Goal: Use online tool/utility: Utilize a website feature to perform a specific function

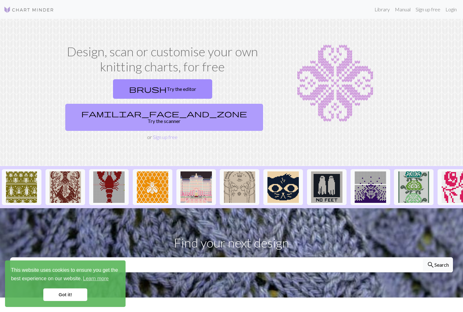
click at [206, 104] on link "familiar_face_and_zone Try the scanner" at bounding box center [164, 117] width 198 height 27
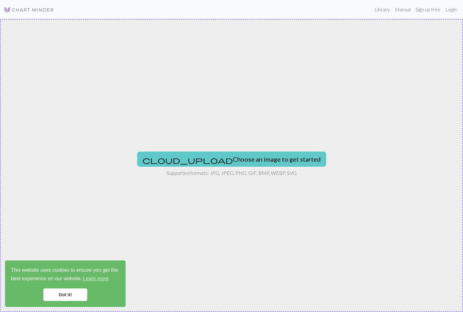
click at [219, 160] on button "cloud_upload Choose an image to get started" at bounding box center [231, 158] width 189 height 15
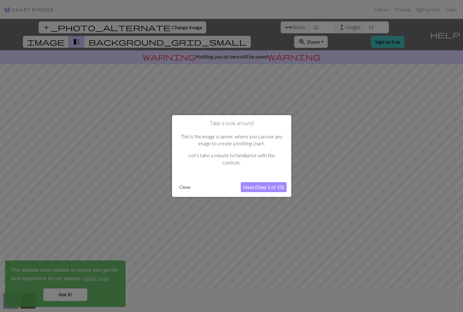
click at [251, 189] on button "Next (Step 1 of 10)" at bounding box center [264, 187] width 46 height 10
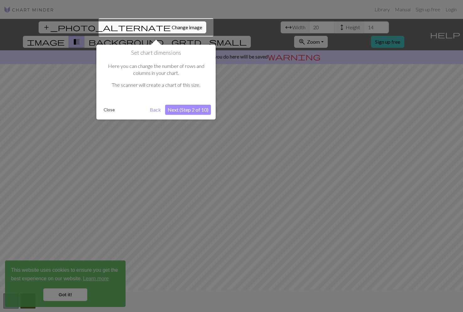
click at [182, 110] on button "Next (Step 2 of 10)" at bounding box center [188, 110] width 46 height 10
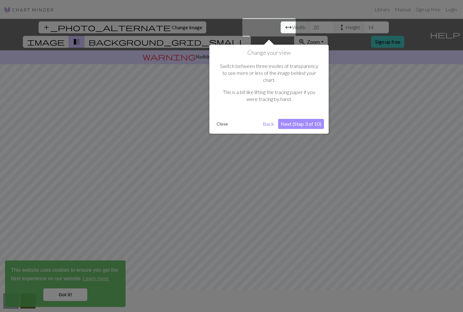
click at [296, 119] on button "Next (Step 3 of 10)" at bounding box center [301, 124] width 46 height 10
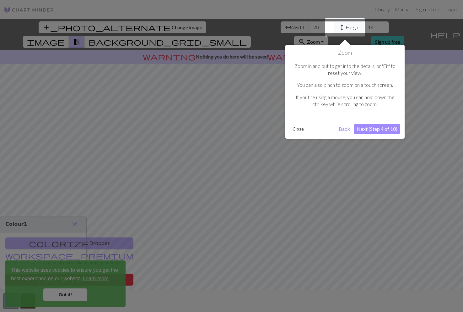
click at [365, 131] on button "Next (Step 4 of 10)" at bounding box center [377, 129] width 46 height 10
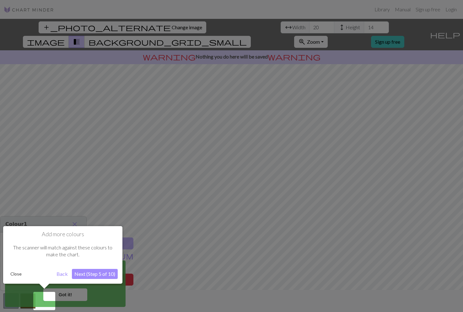
drag, startPoint x: 381, startPoint y: 62, endPoint x: 340, endPoint y: 75, distance: 43.8
click at [340, 75] on div at bounding box center [231, 156] width 463 height 312
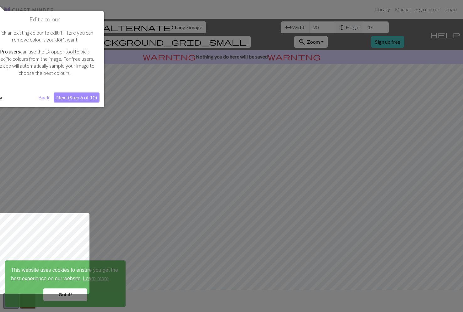
click at [380, 61] on div at bounding box center [231, 156] width 463 height 312
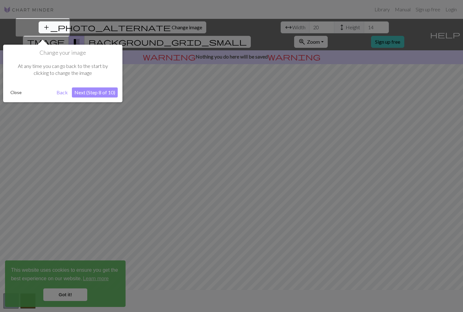
click at [18, 93] on button "Close" at bounding box center [16, 92] width 16 height 9
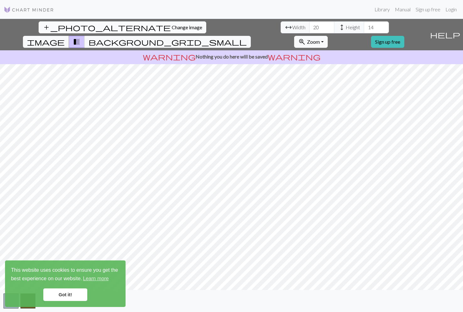
click at [56, 32] on button "add_photo_alternate Change image" at bounding box center [123, 27] width 168 height 12
click at [66, 296] on link "Got it!" at bounding box center [65, 294] width 44 height 13
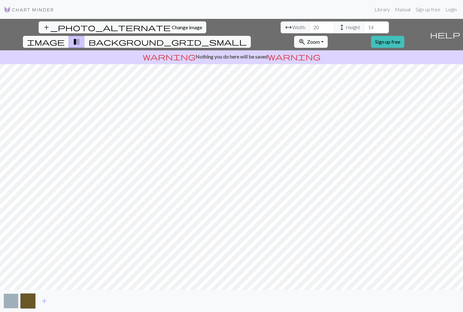
click at [13, 301] on button "button" at bounding box center [10, 300] width 15 height 15
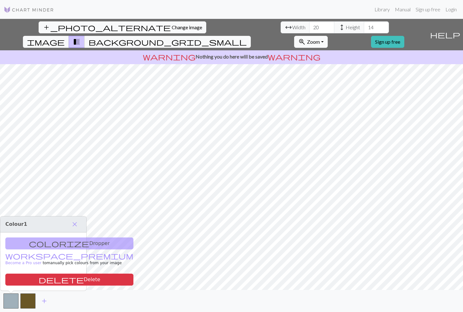
click at [38, 243] on div "colorize Dropper workspace_premium Become a Pro user to manually pick colours f…" at bounding box center [43, 261] width 86 height 58
click at [37, 239] on div "colorize Dropper workspace_premium Become a Pro user to manually pick colours f…" at bounding box center [43, 261] width 86 height 58
click at [12, 302] on button "button" at bounding box center [10, 300] width 15 height 15
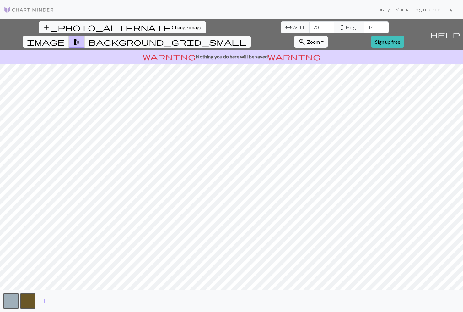
click at [19, 297] on div "add" at bounding box center [231, 301] width 463 height 22
click at [15, 299] on button "button" at bounding box center [10, 300] width 15 height 15
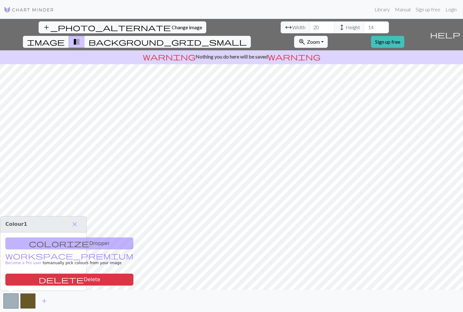
click at [38, 242] on div "colorize Dropper workspace_premium Become a Pro user to manually pick colours f…" at bounding box center [43, 261] width 86 height 58
click at [75, 226] on span "close" at bounding box center [75, 224] width 8 height 9
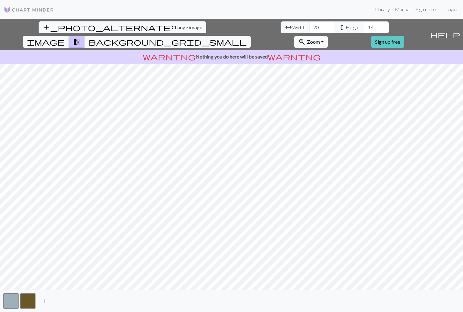
click at [405, 36] on link "Sign up free" at bounding box center [387, 42] width 33 height 12
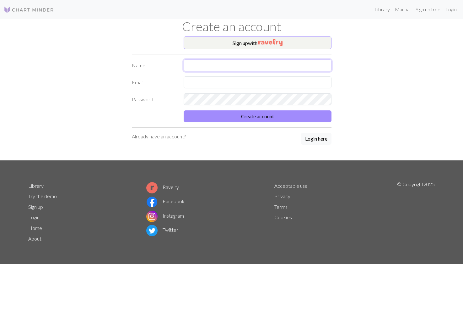
click at [202, 64] on input "text" at bounding box center [258, 65] width 148 height 12
type input "Wonny Baek"
click at [203, 81] on input "text" at bounding box center [258, 82] width 148 height 12
type input "[EMAIL_ADDRESS][DOMAIN_NAME]"
click at [124, 99] on div "Sign up with Name [PERSON_NAME] Email [EMAIL_ADDRESS][DOMAIN_NAME] Password Cre…" at bounding box center [232, 98] width 415 height 124
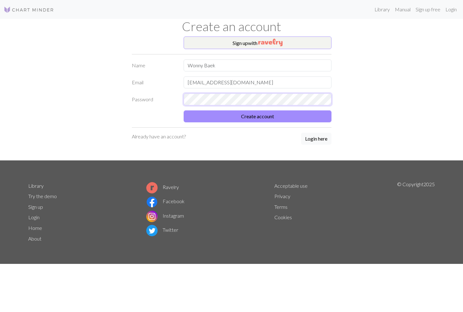
click at [144, 99] on div "Password" at bounding box center [231, 99] width 207 height 12
click at [153, 98] on div "Password" at bounding box center [231, 99] width 207 height 12
click at [184, 110] on button "Create account" at bounding box center [258, 116] width 148 height 12
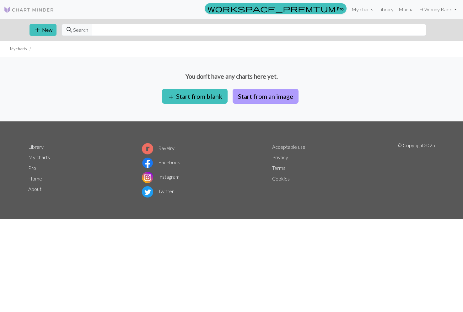
click at [290, 90] on button "Start from an image" at bounding box center [266, 96] width 66 height 15
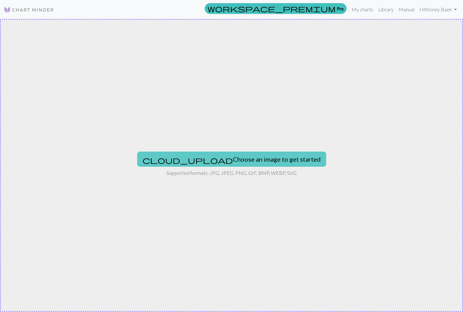
click at [217, 157] on button "cloud_upload Choose an image to get started" at bounding box center [231, 158] width 189 height 15
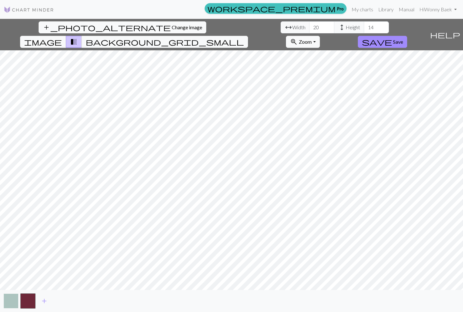
click at [7, 299] on button "button" at bounding box center [10, 300] width 15 height 15
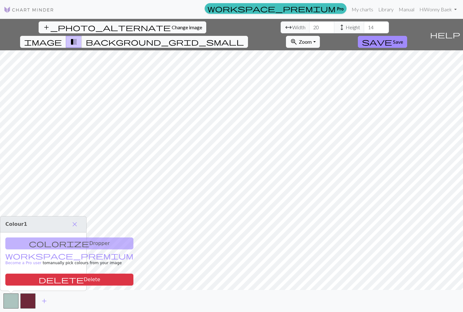
click at [34, 239] on div "colorize Dropper workspace_premium Become a Pro user to manually pick colours f…" at bounding box center [43, 261] width 86 height 58
click at [39, 285] on button "delete Delete" at bounding box center [69, 279] width 128 height 12
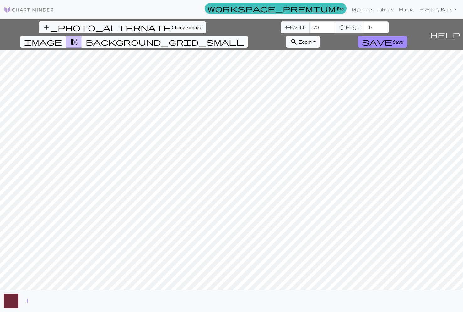
click at [6, 302] on button "button" at bounding box center [10, 300] width 15 height 15
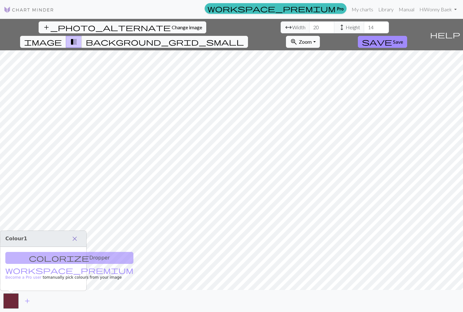
click at [74, 240] on span "close" at bounding box center [75, 238] width 8 height 9
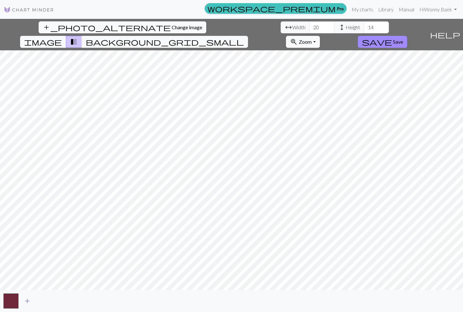
click at [30, 302] on span "add" at bounding box center [28, 300] width 8 height 9
click at [44, 301] on span "add" at bounding box center [45, 300] width 8 height 9
click at [44, 301] on button "button" at bounding box center [44, 300] width 15 height 15
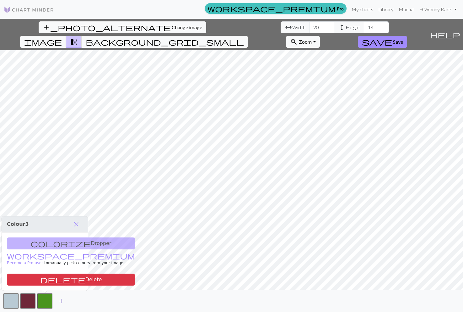
click at [58, 302] on span "add" at bounding box center [61, 300] width 8 height 9
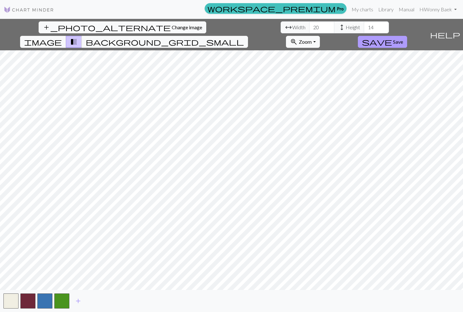
click at [392, 37] on span "save" at bounding box center [377, 41] width 30 height 9
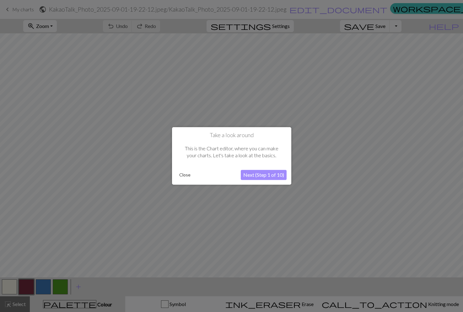
click at [251, 171] on button "Next (Step 1 of 10)" at bounding box center [264, 175] width 46 height 10
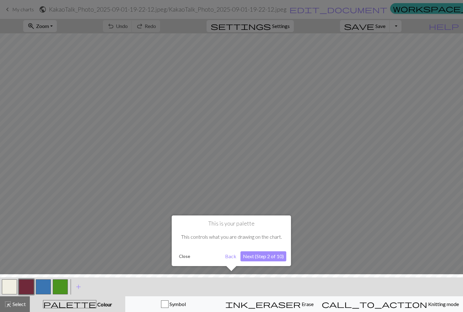
click at [255, 255] on button "Next (Step 2 of 10)" at bounding box center [264, 256] width 46 height 10
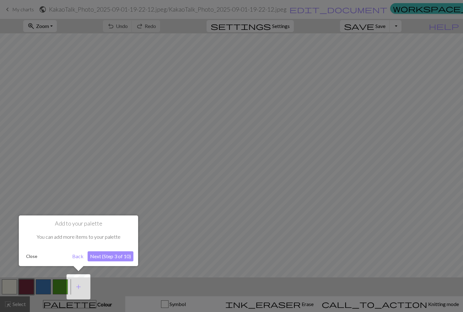
click at [100, 254] on button "Next (Step 3 of 10)" at bounding box center [111, 256] width 46 height 10
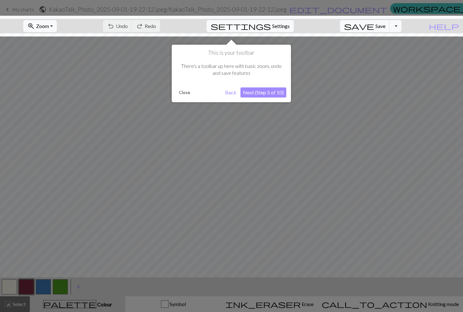
click at [280, 90] on button "Next (Step 5 of 10)" at bounding box center [264, 92] width 46 height 10
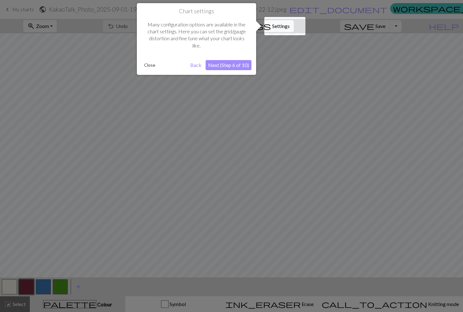
click at [223, 65] on button "Next (Step 6 of 10)" at bounding box center [229, 65] width 46 height 10
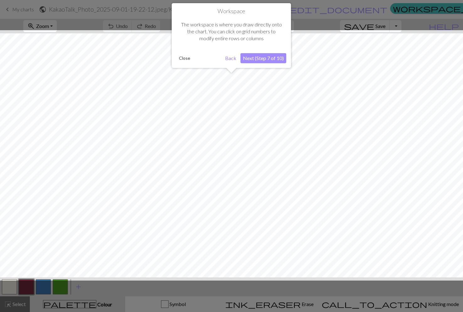
click at [250, 58] on button "Next (Step 7 of 10)" at bounding box center [264, 58] width 46 height 10
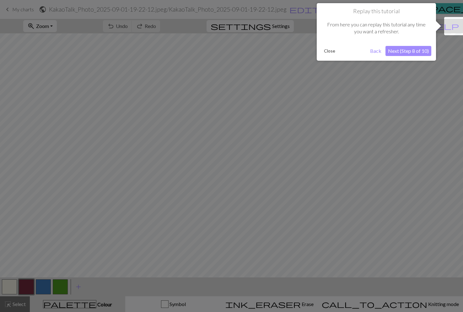
click at [416, 51] on button "Next (Step 8 of 10)" at bounding box center [409, 51] width 46 height 10
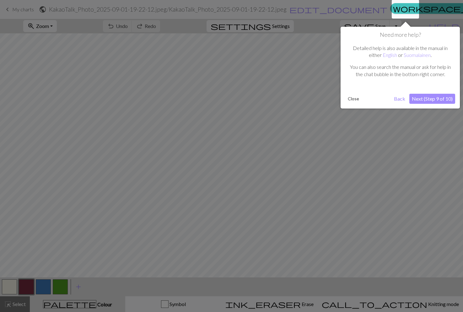
click at [352, 99] on button "Close" at bounding box center [354, 98] width 16 height 9
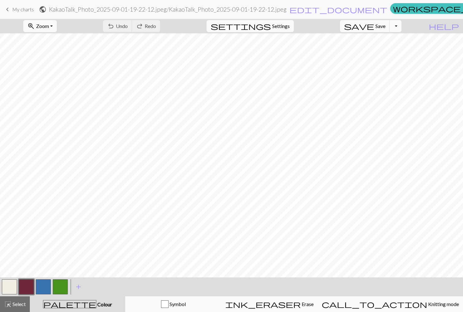
click at [12, 289] on button "button" at bounding box center [9, 286] width 15 height 15
click at [4, 289] on button "button" at bounding box center [9, 286] width 15 height 15
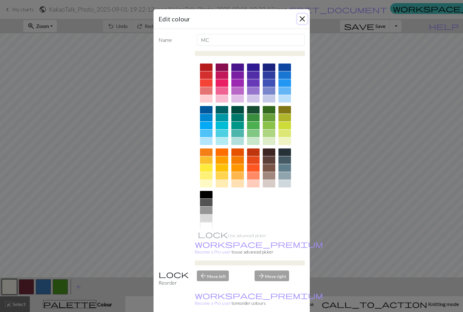
click at [300, 18] on button "Close" at bounding box center [302, 19] width 10 height 10
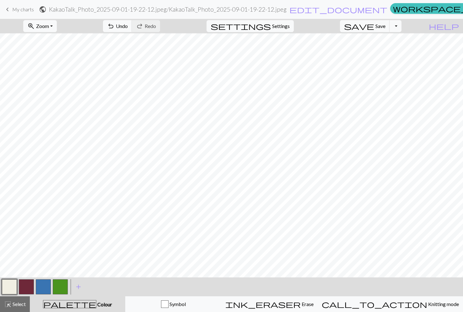
click at [59, 283] on button "button" at bounding box center [60, 286] width 15 height 15
click at [60, 288] on button "button" at bounding box center [60, 286] width 15 height 15
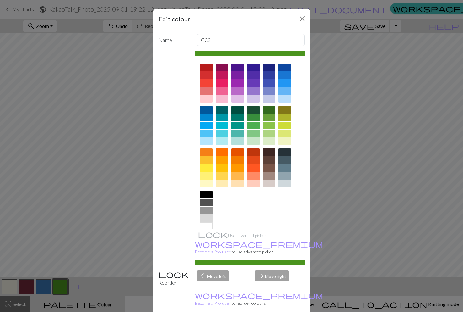
click at [288, 126] on div at bounding box center [285, 126] width 13 height 8
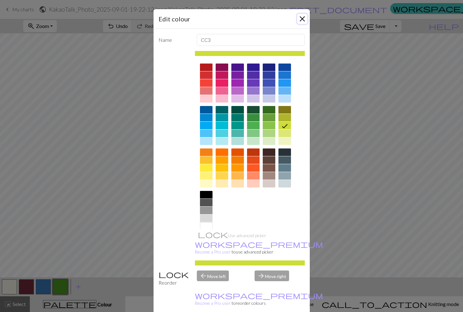
click at [304, 19] on button "Close" at bounding box center [302, 19] width 10 height 10
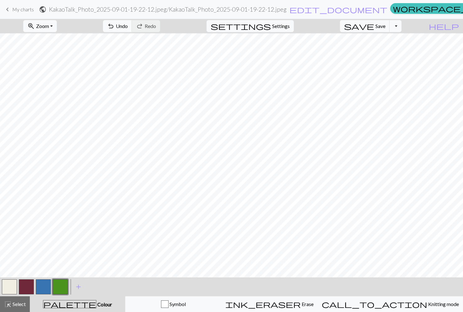
click at [63, 283] on button "button" at bounding box center [60, 286] width 15 height 15
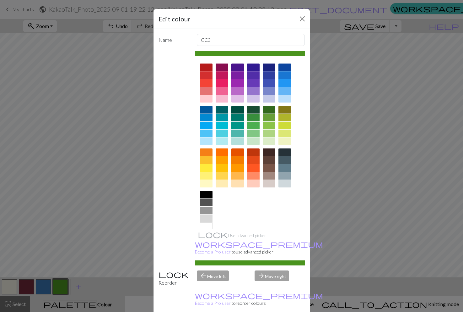
click at [283, 125] on div at bounding box center [285, 126] width 13 height 8
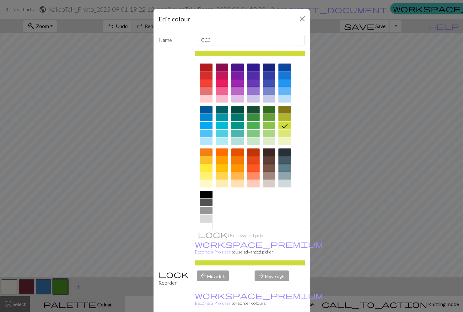
scroll to position [8, 0]
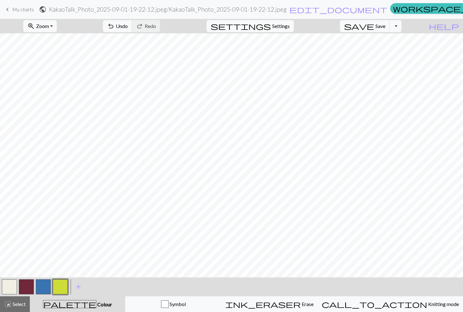
click at [46, 286] on button "button" at bounding box center [43, 286] width 15 height 15
click at [40, 287] on button "button" at bounding box center [43, 286] width 15 height 15
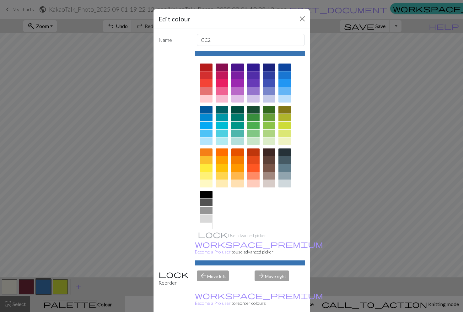
click at [281, 98] on div at bounding box center [285, 99] width 13 height 8
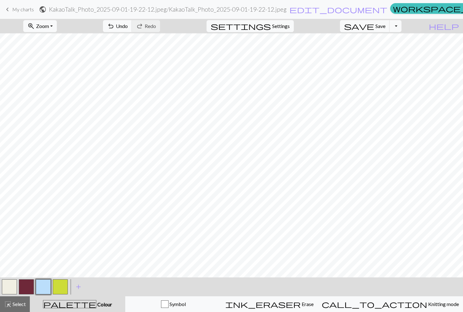
click at [29, 286] on button "button" at bounding box center [26, 286] width 15 height 15
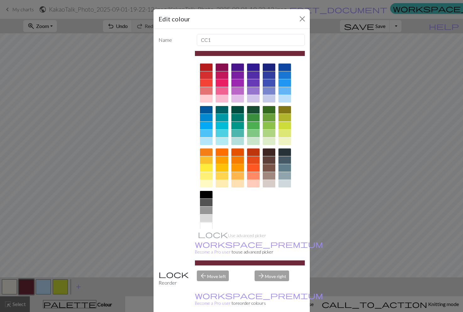
click at [207, 79] on div at bounding box center [206, 75] width 13 height 8
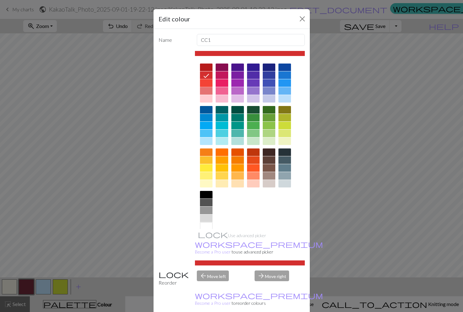
click at [206, 86] on div at bounding box center [206, 83] width 13 height 8
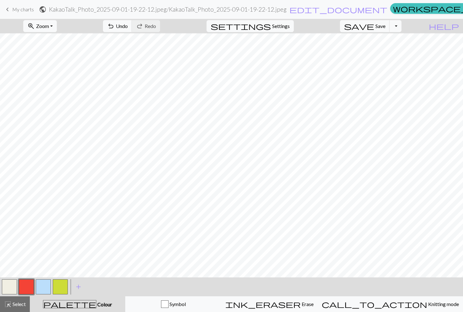
click at [43, 288] on button "button" at bounding box center [43, 286] width 15 height 15
click at [128, 27] on span "Undo" at bounding box center [122, 26] width 12 height 6
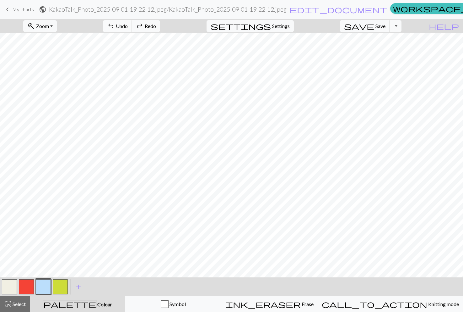
click at [128, 27] on span "Undo" at bounding box center [122, 26] width 12 height 6
click at [25, 289] on button "button" at bounding box center [26, 286] width 15 height 15
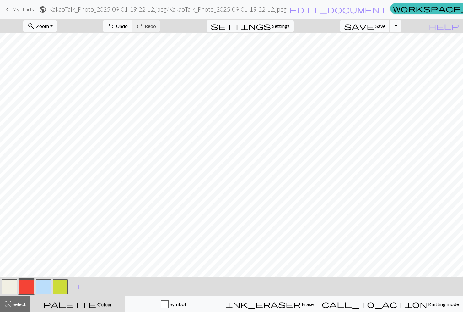
click at [29, 284] on button "button" at bounding box center [26, 286] width 15 height 15
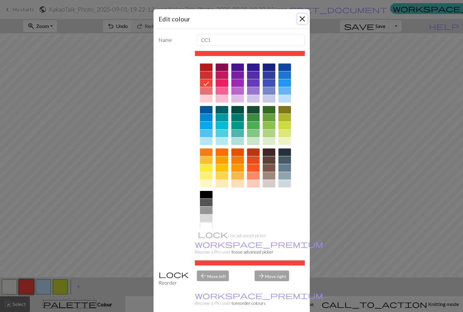
click at [303, 14] on button "Close" at bounding box center [302, 19] width 10 height 10
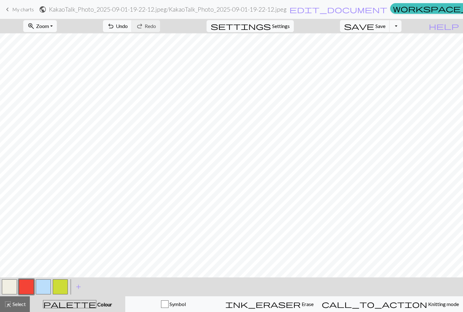
click at [11, 285] on button "button" at bounding box center [9, 286] width 15 height 15
click at [132, 23] on button "undo Undo Undo" at bounding box center [117, 26] width 29 height 12
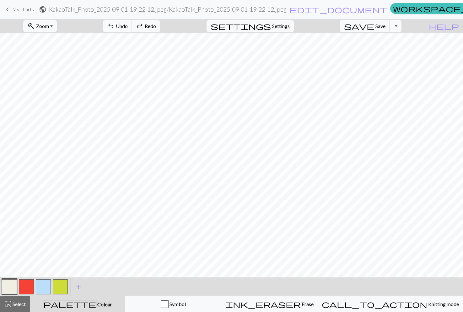
click at [132, 23] on button "undo Undo Undo" at bounding box center [117, 26] width 29 height 12
click at [23, 284] on button "button" at bounding box center [26, 286] width 15 height 15
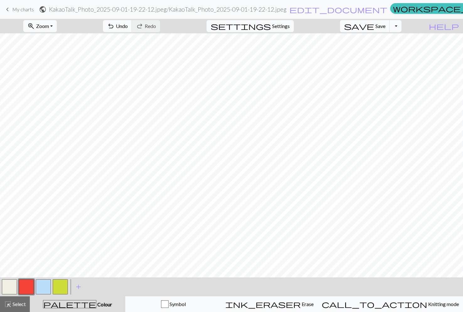
click at [12, 287] on button "button" at bounding box center [9, 286] width 15 height 15
click at [390, 29] on button "save Save Save" at bounding box center [365, 26] width 50 height 12
click at [402, 22] on button "Toggle Dropdown" at bounding box center [396, 26] width 12 height 12
click at [383, 50] on button "save_alt Download" at bounding box center [350, 50] width 104 height 10
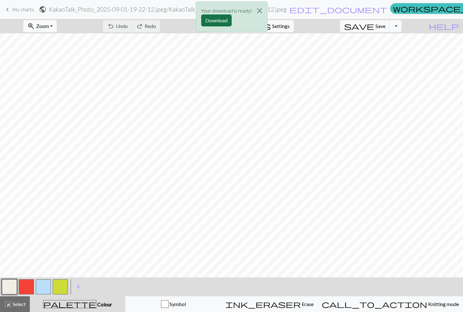
click at [220, 21] on button "Download" at bounding box center [216, 20] width 30 height 12
